Goal: Navigation & Orientation: Go to known website

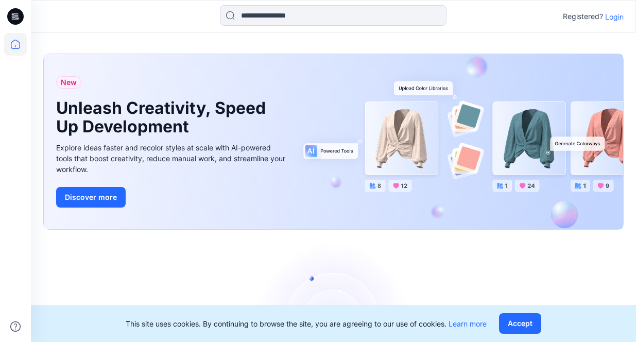
click at [607, 18] on p "Login" at bounding box center [614, 16] width 19 height 11
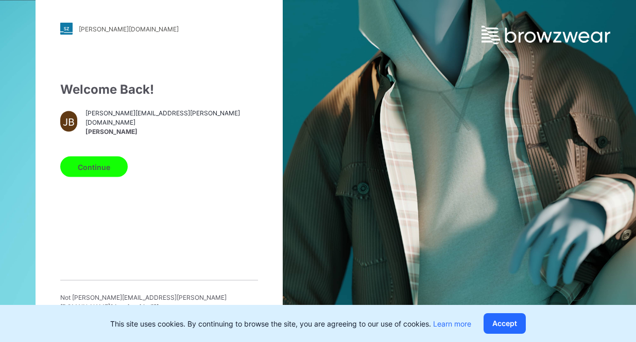
click at [118, 169] on button "Continue" at bounding box center [93, 167] width 67 height 21
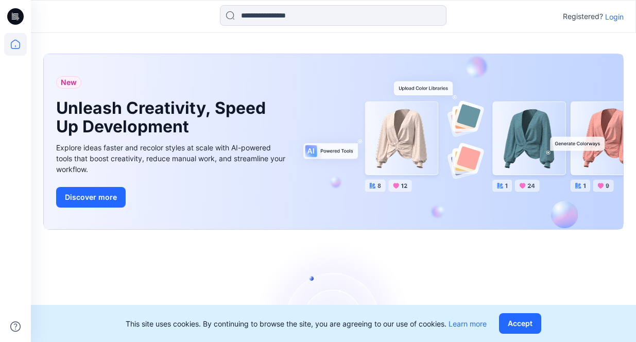
click at [616, 14] on p "Login" at bounding box center [614, 16] width 19 height 11
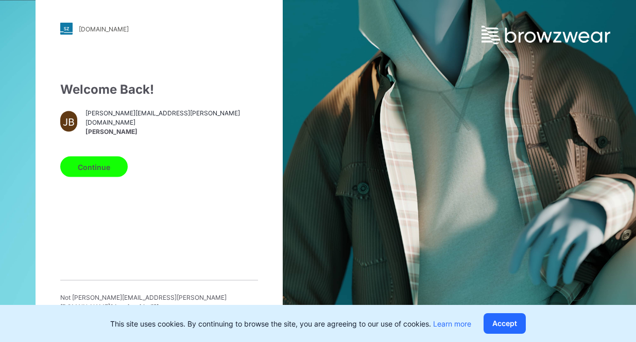
click at [102, 169] on button "Continue" at bounding box center [93, 167] width 67 height 21
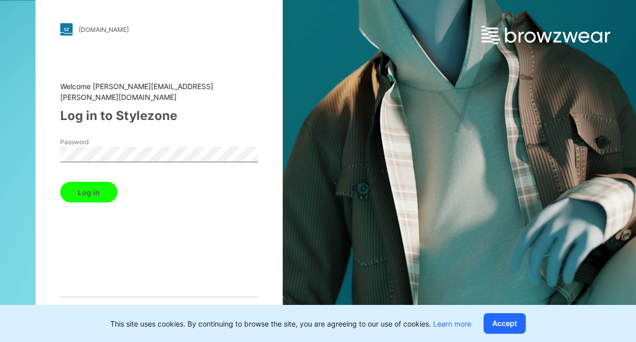
click at [84, 189] on button "Log in" at bounding box center [88, 192] width 57 height 21
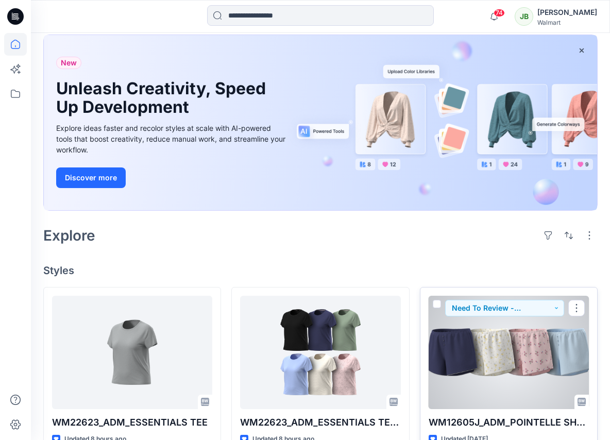
scroll to position [55, 0]
